Goal: Information Seeking & Learning: Learn about a topic

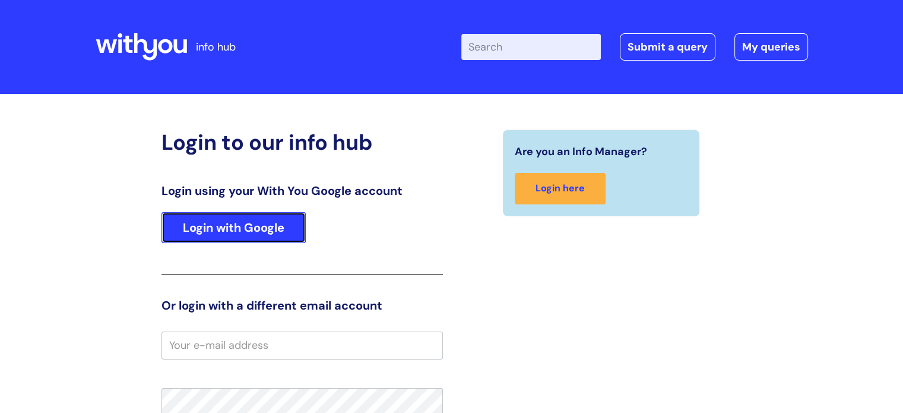
drag, startPoint x: 259, startPoint y: 226, endPoint x: 253, endPoint y: 221, distance: 8.0
click at [259, 226] on link "Login with Google" at bounding box center [233, 227] width 144 height 31
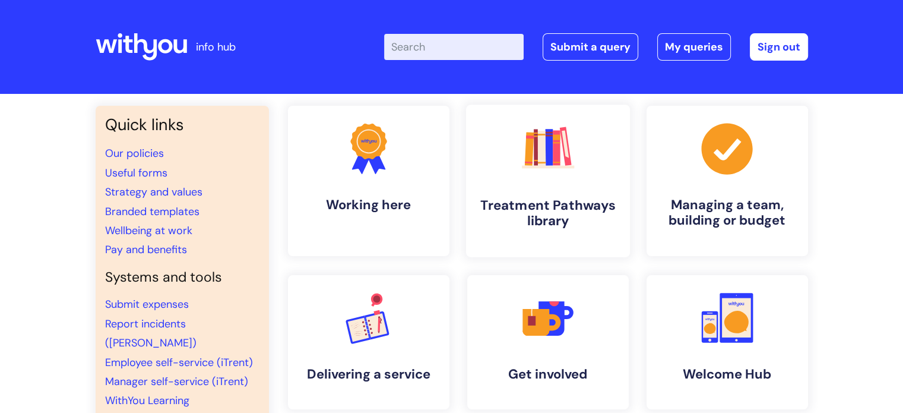
click at [507, 156] on link ".cls-1{fill:#f89b22;}.cls-1,.cls-2,.cls-3,.cls-4,.cls-5,.cls-6,.cls-7{stroke-wi…" at bounding box center [547, 180] width 164 height 153
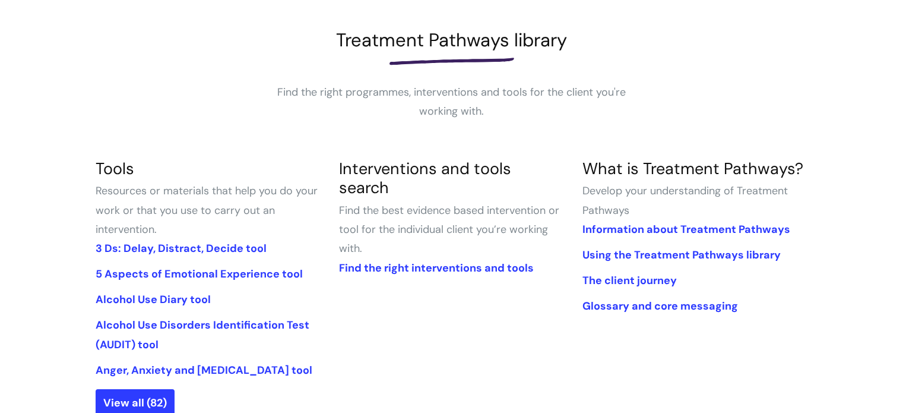
scroll to position [201, 0]
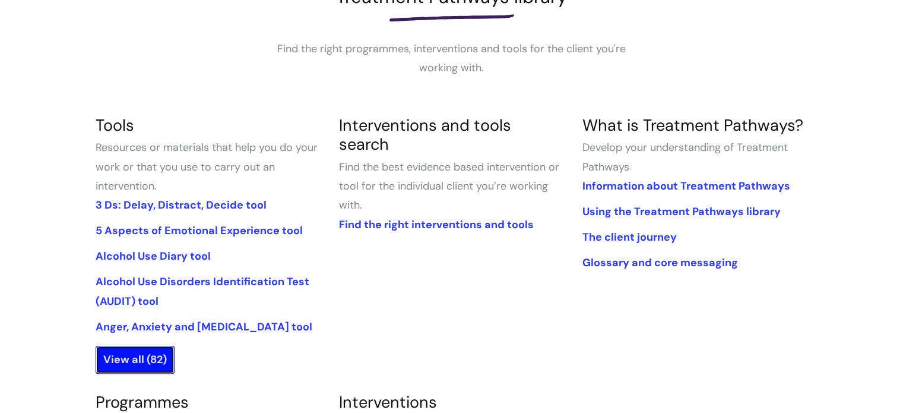
click at [140, 365] on link "View all (82)" at bounding box center [135, 358] width 79 height 27
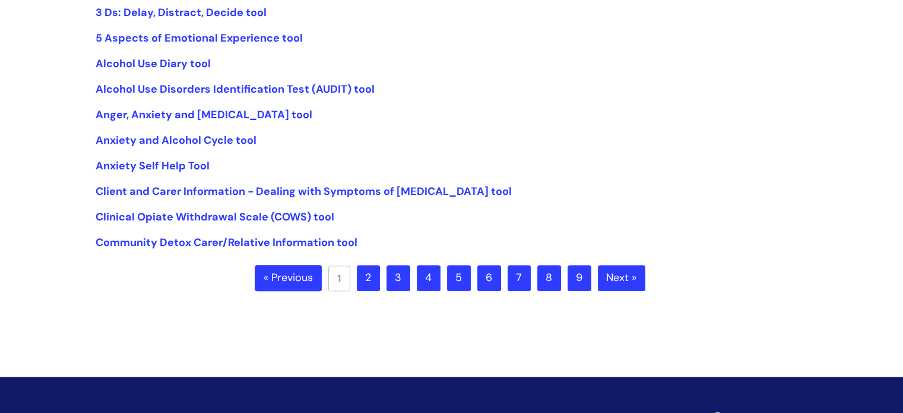
scroll to position [333, 0]
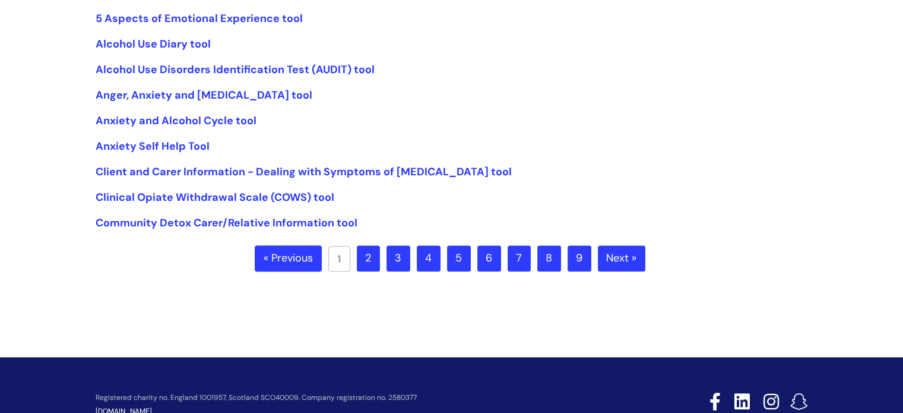
click at [519, 253] on link "7" at bounding box center [519, 258] width 23 height 26
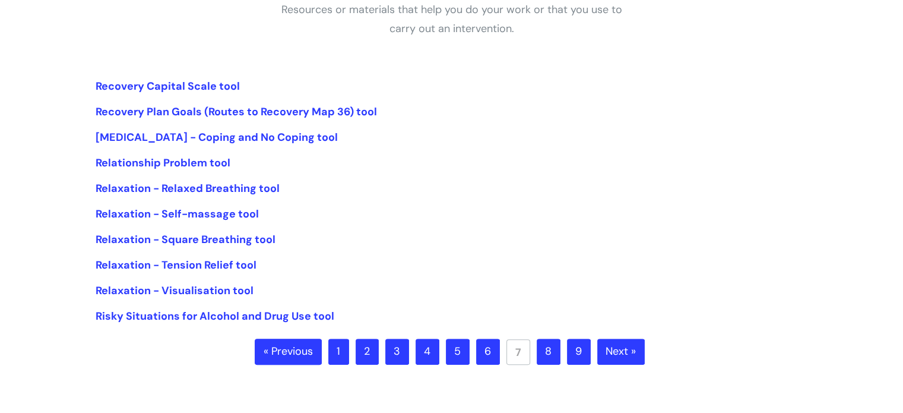
scroll to position [243, 0]
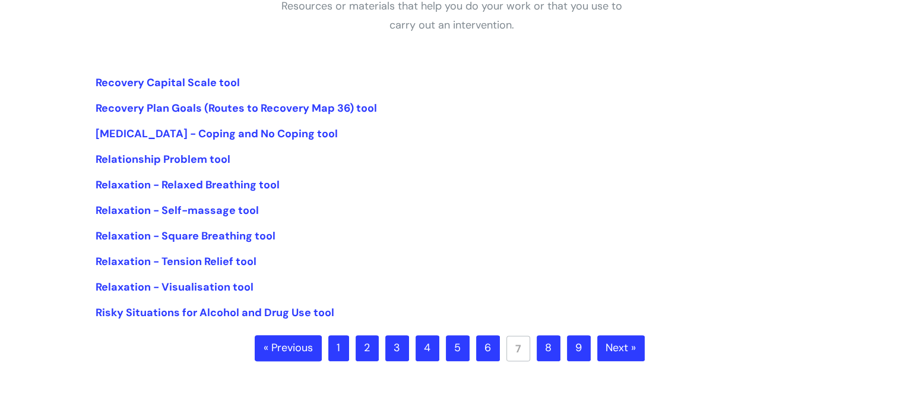
click at [544, 345] on link "8" at bounding box center [549, 348] width 24 height 26
